Goal: Task Accomplishment & Management: Manage account settings

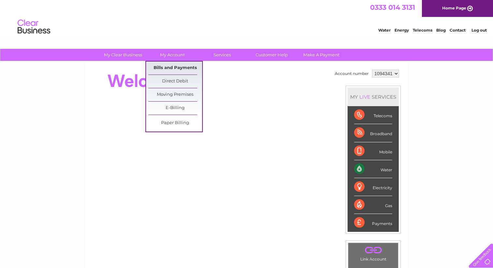
click at [169, 67] on link "Bills and Payments" at bounding box center [175, 68] width 54 height 13
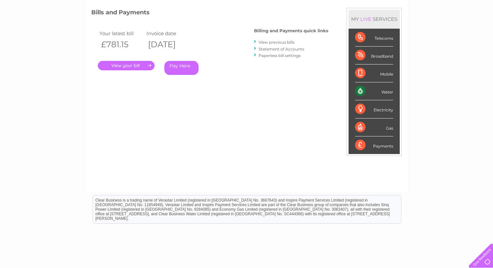
scroll to position [91, 0]
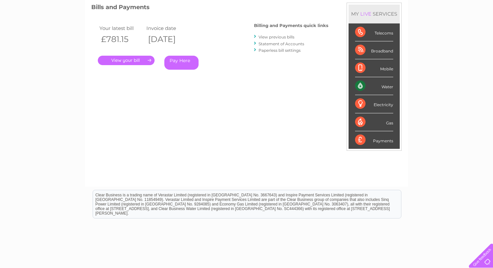
click at [125, 61] on link "." at bounding box center [126, 60] width 57 height 9
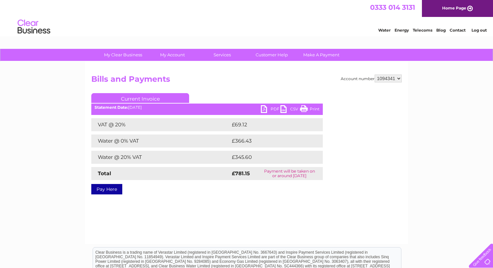
click at [269, 108] on link "PDF" at bounding box center [271, 109] width 20 height 9
click at [264, 110] on link "PDF" at bounding box center [271, 109] width 20 height 9
